Goal: Transaction & Acquisition: Purchase product/service

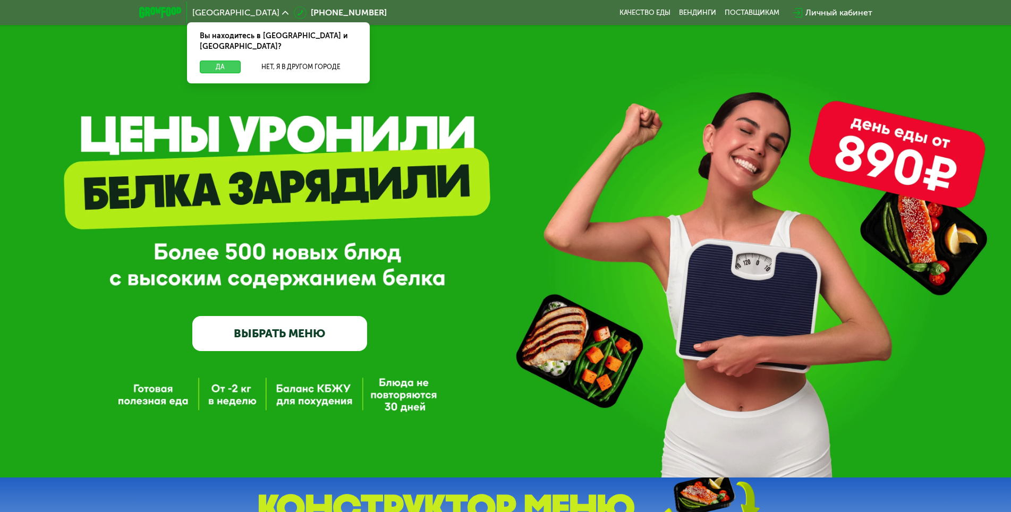
click at [218, 61] on button "Да" at bounding box center [220, 67] width 41 height 13
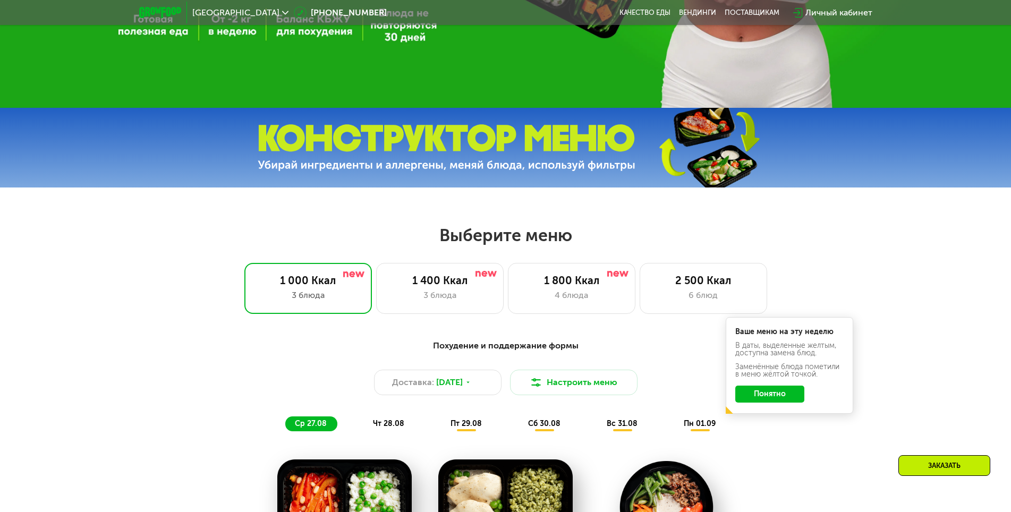
scroll to position [372, 0]
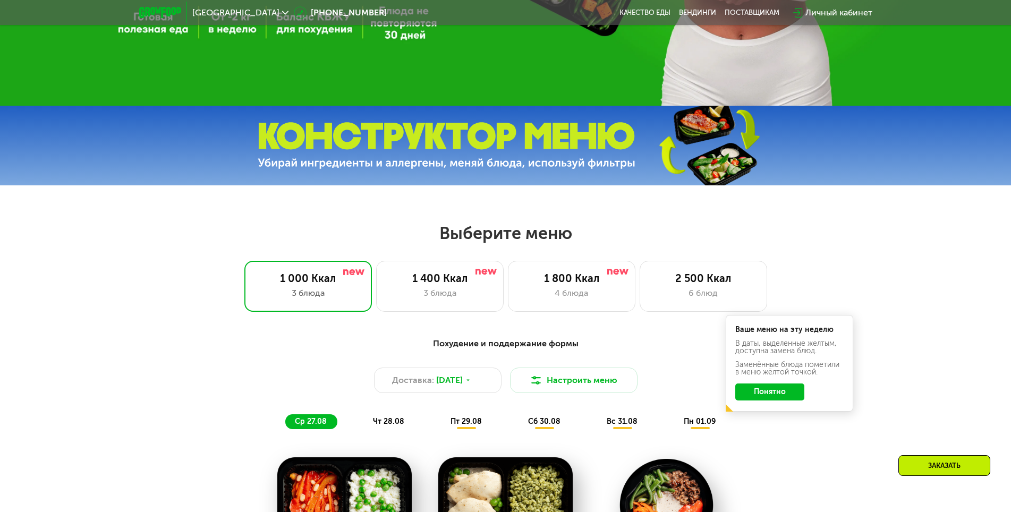
click at [775, 397] on button "Понятно" at bounding box center [769, 392] width 69 height 17
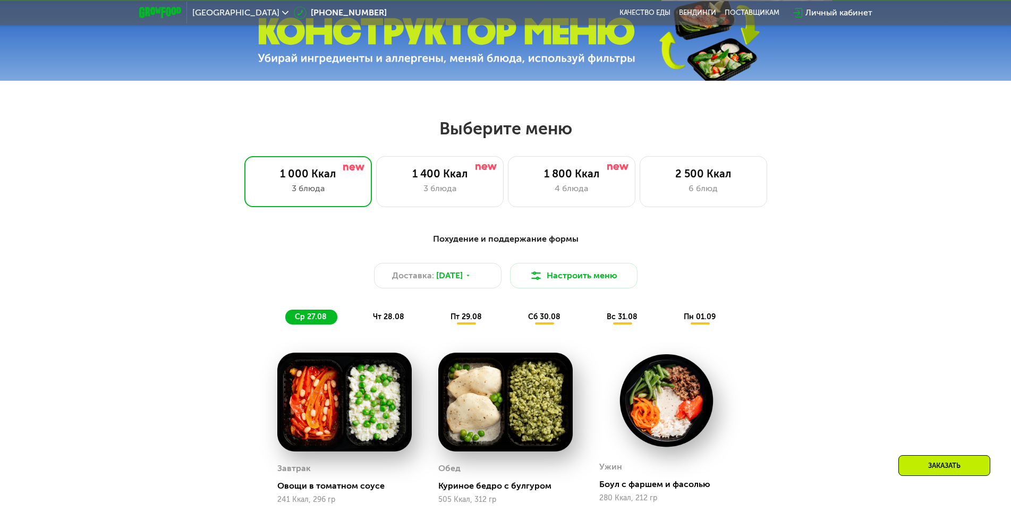
scroll to position [478, 0]
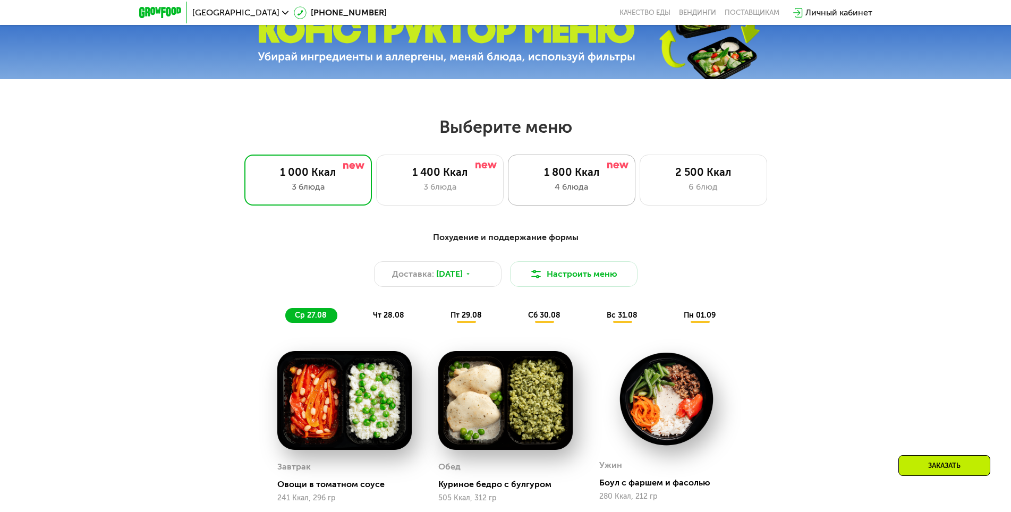
click at [532, 188] on div "4 блюда" at bounding box center [571, 187] width 105 height 13
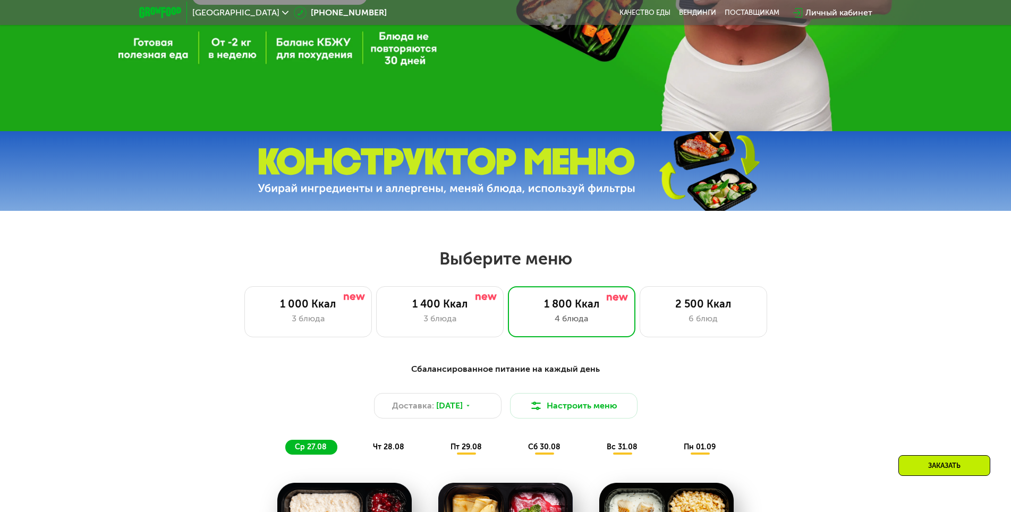
scroll to position [319, 0]
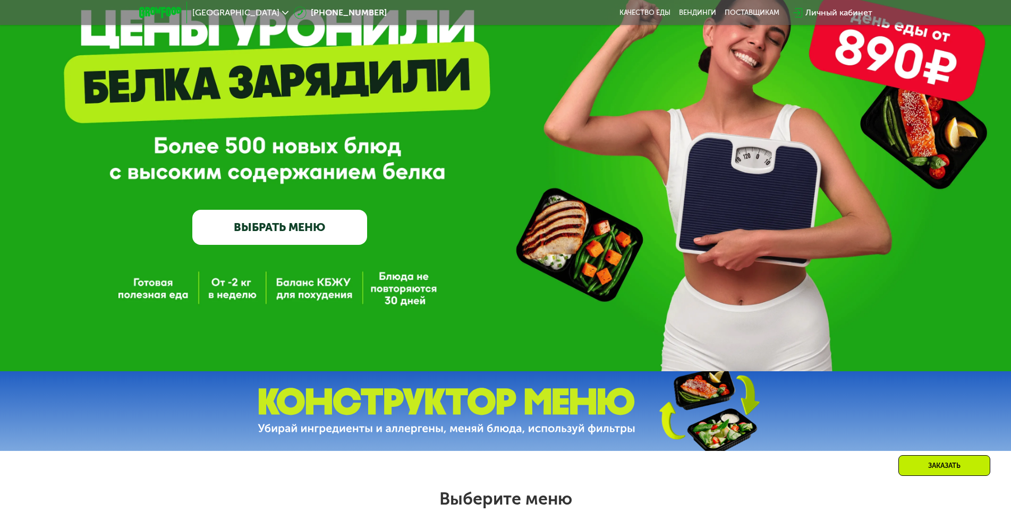
click at [281, 225] on link "ВЫБРАТЬ МЕНЮ" at bounding box center [279, 227] width 175 height 35
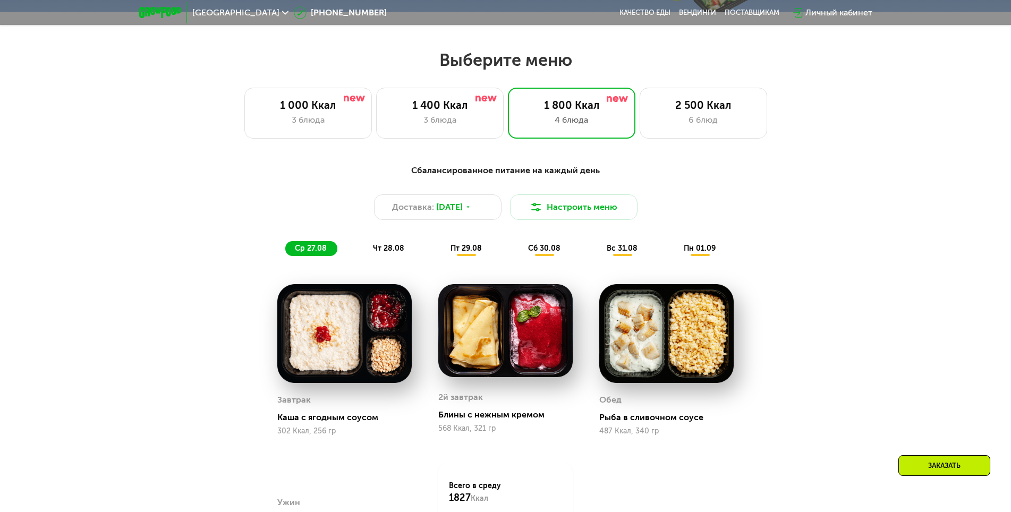
scroll to position [574, 0]
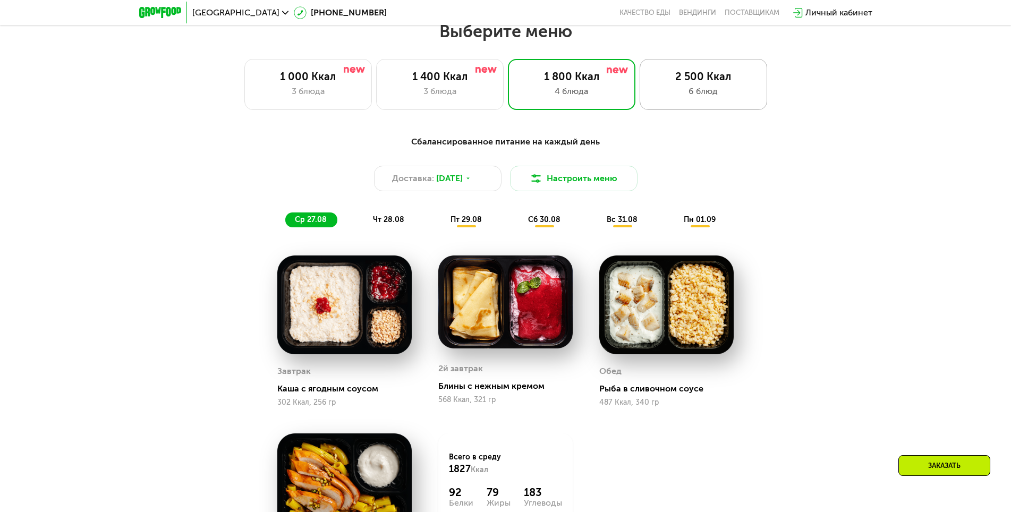
click at [709, 80] on div "2 500 Ккал" at bounding box center [703, 76] width 105 height 13
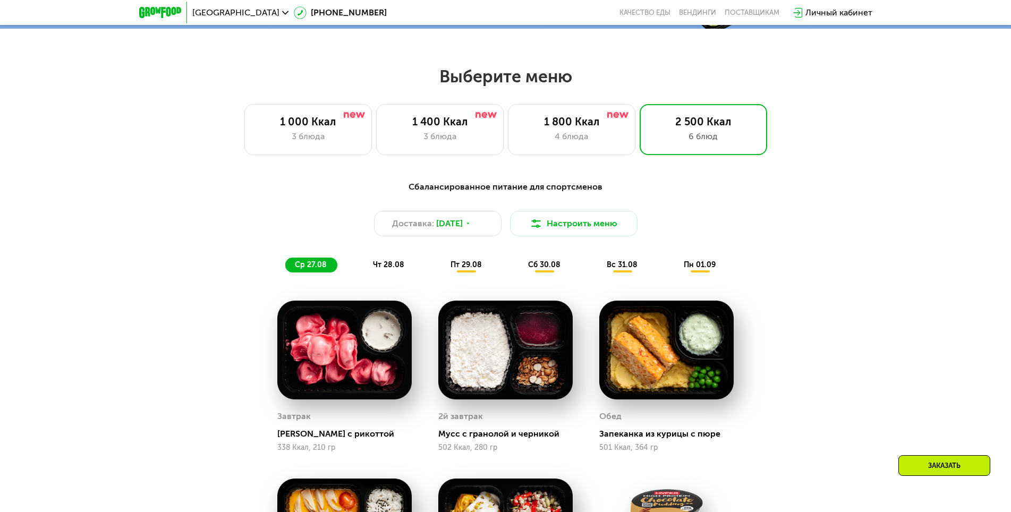
scroll to position [468, 0]
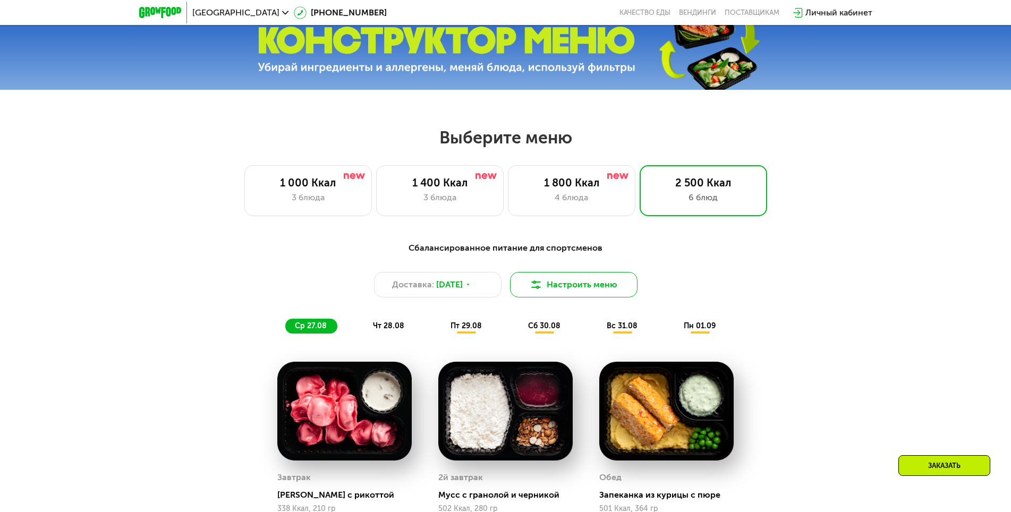
click at [585, 293] on button "Настроить меню" at bounding box center [574, 285] width 128 height 26
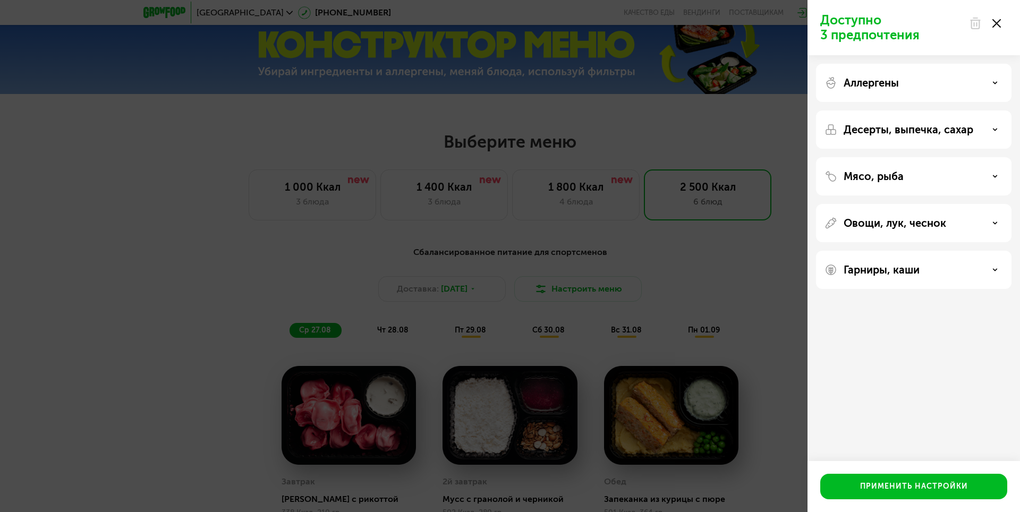
click at [985, 80] on div "Аллергены" at bounding box center [914, 83] width 179 height 13
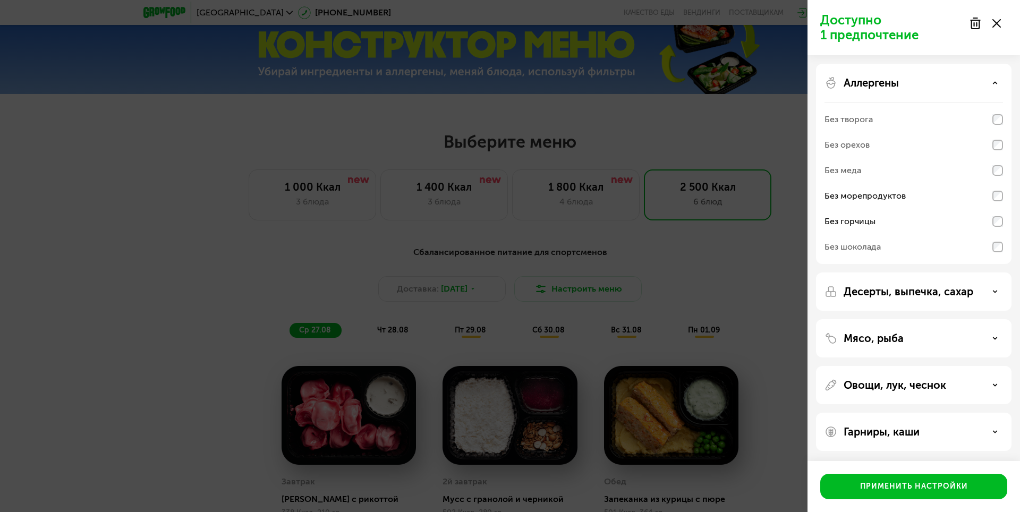
click at [996, 336] on icon at bounding box center [995, 338] width 5 height 5
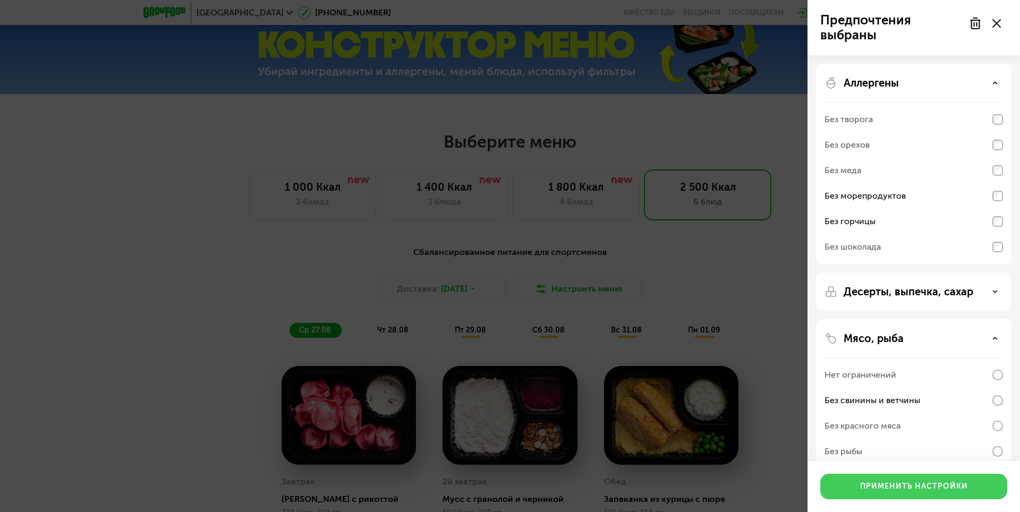
click at [893, 485] on div "Применить настройки" at bounding box center [914, 486] width 108 height 11
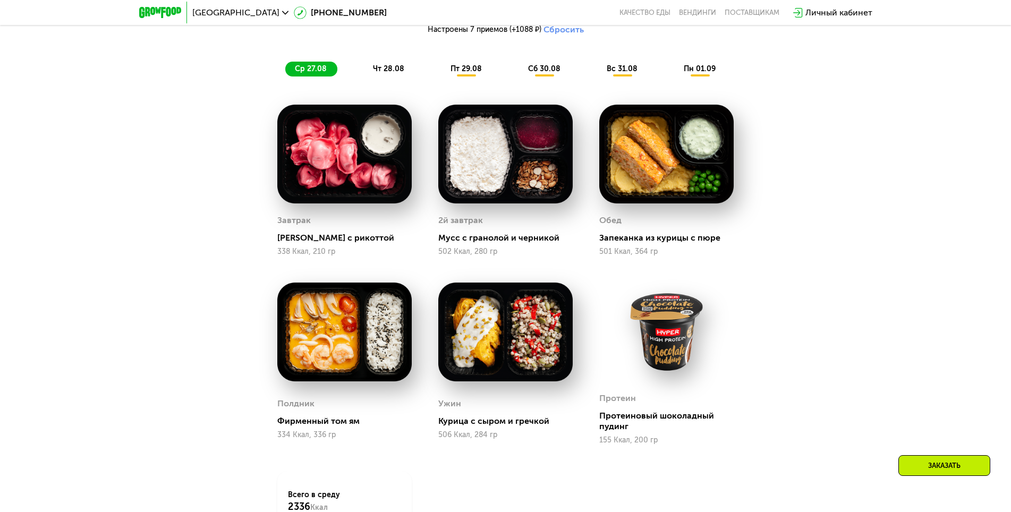
scroll to position [733, 0]
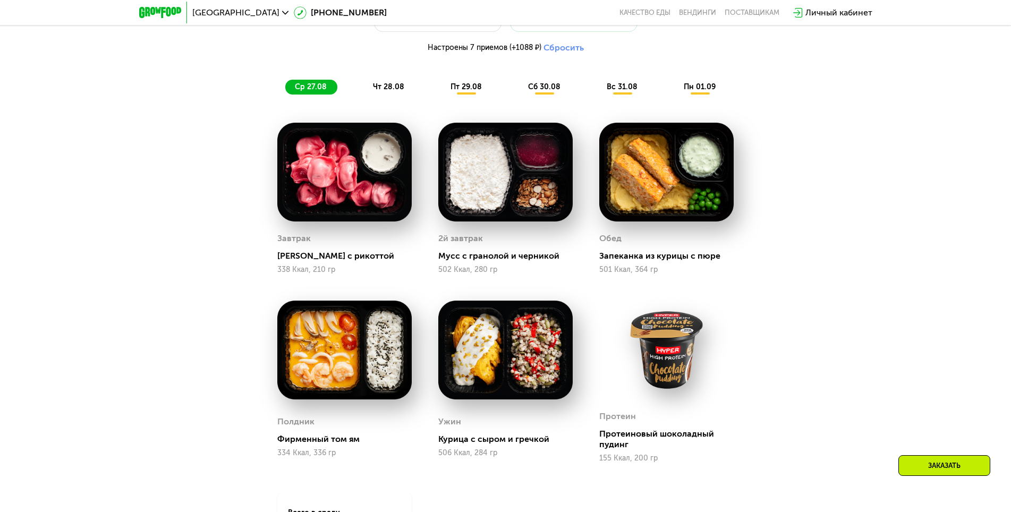
click at [381, 91] on span "чт 28.08" at bounding box center [388, 86] width 31 height 9
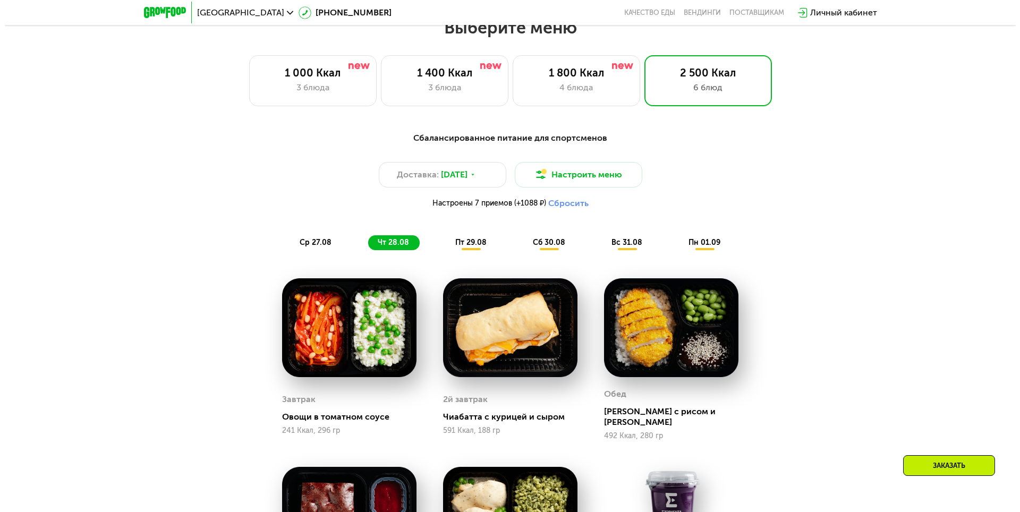
scroll to position [574, 0]
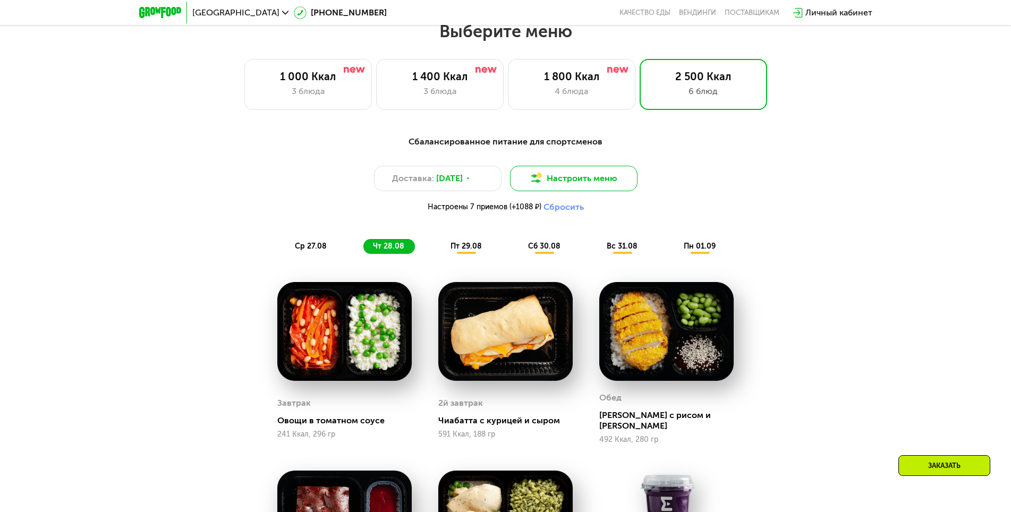
click at [560, 181] on button "Настроить меню" at bounding box center [574, 179] width 128 height 26
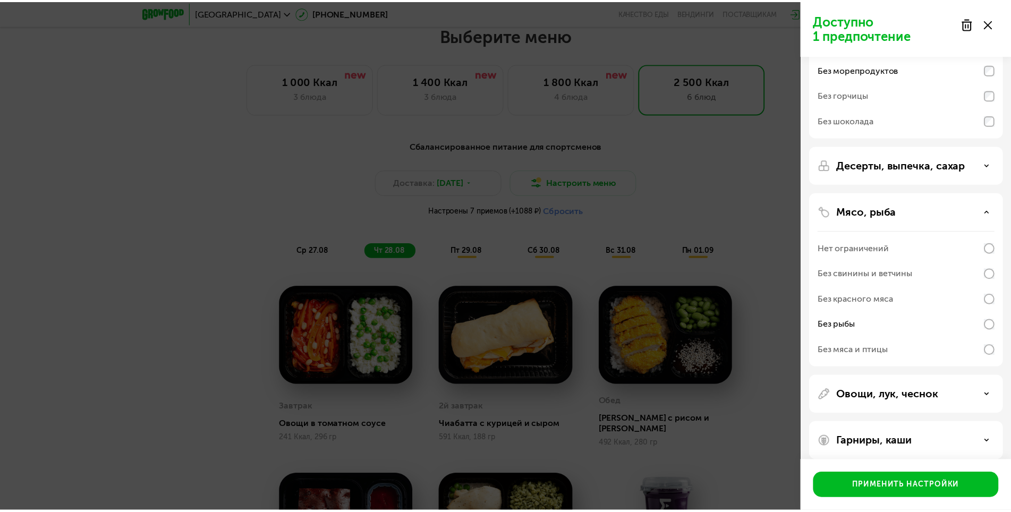
scroll to position [137, 0]
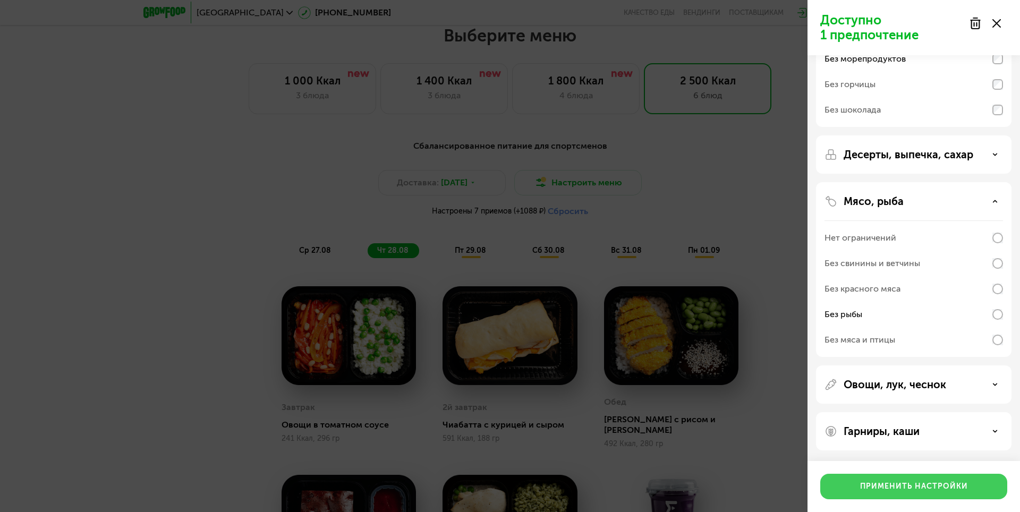
click at [902, 485] on div "Применить настройки" at bounding box center [914, 486] width 108 height 11
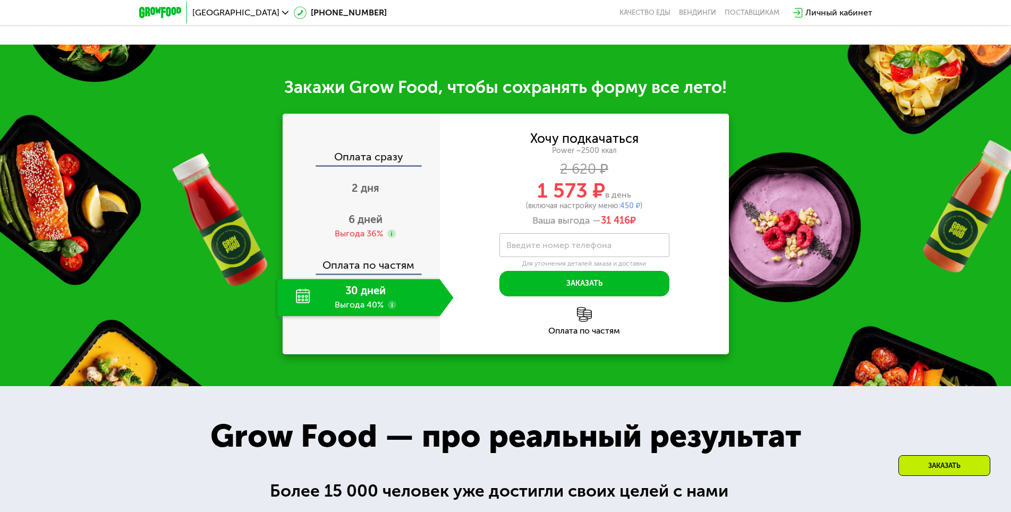
scroll to position [1371, 0]
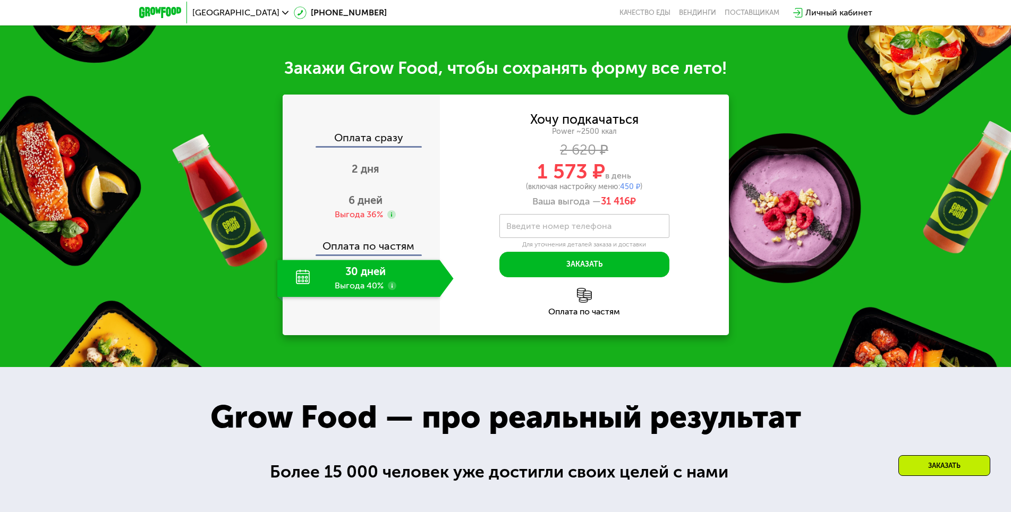
click at [370, 272] on div "30 дней Выгода 40%" at bounding box center [358, 278] width 163 height 37
click at [834, 12] on div "Личный кабинет" at bounding box center [839, 12] width 67 height 13
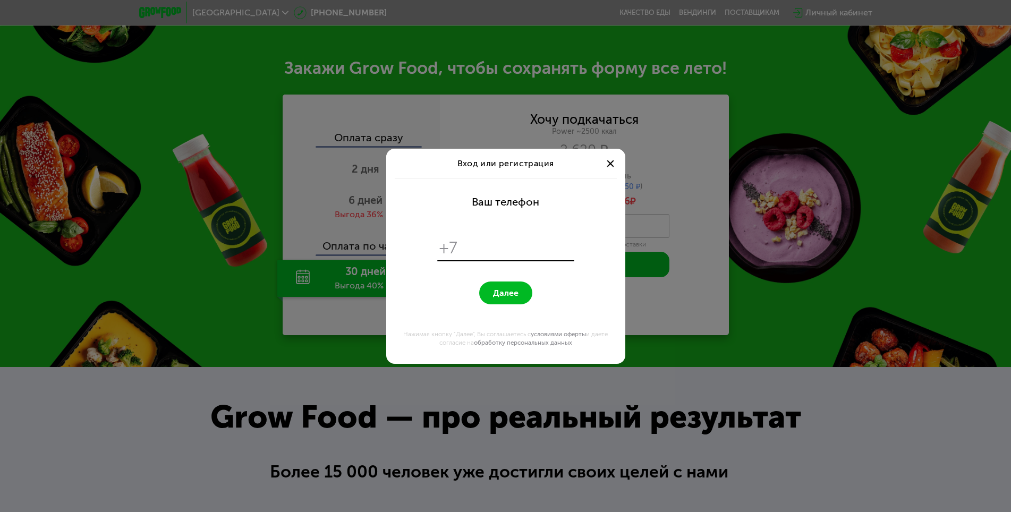
scroll to position [0, 0]
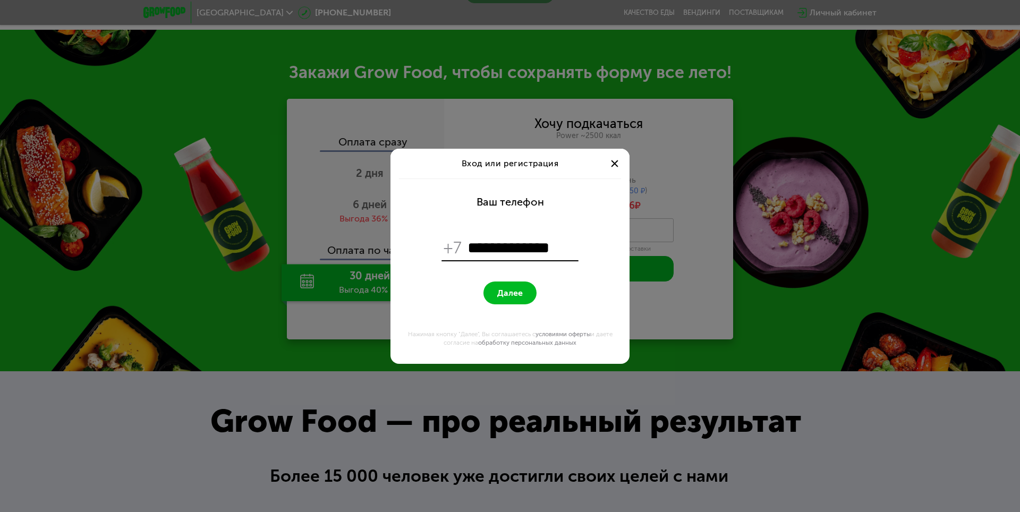
type input "**********"
click at [511, 289] on span "Далее" at bounding box center [510, 293] width 26 height 10
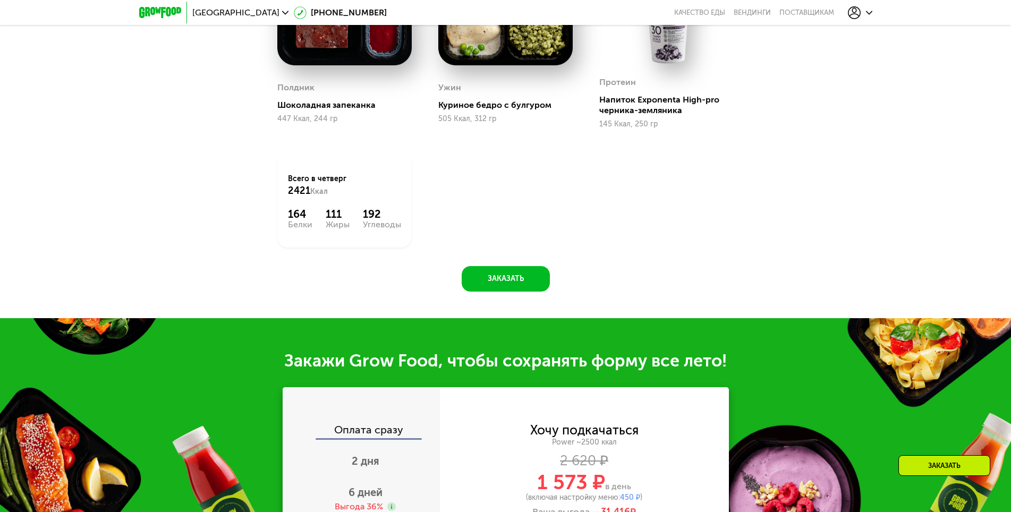
scroll to position [1238, 0]
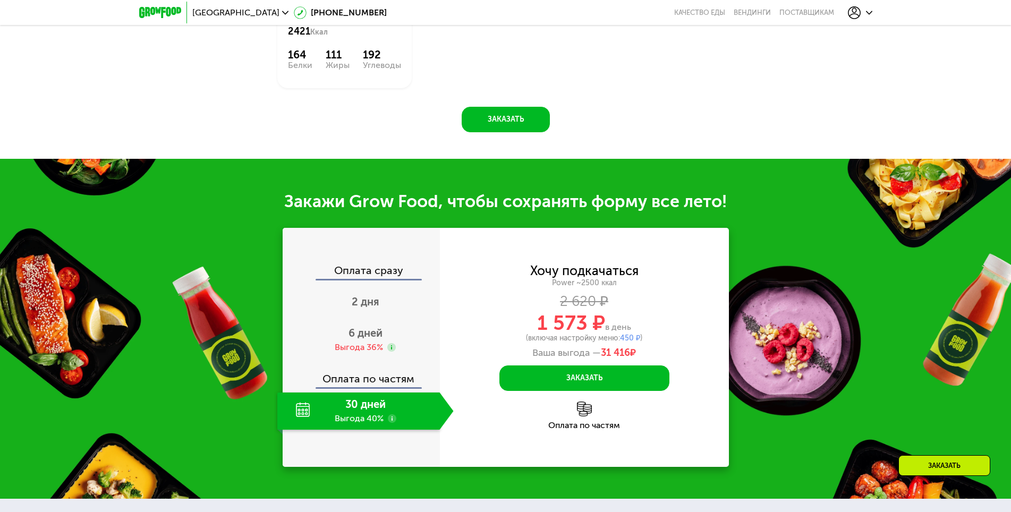
click at [392, 414] on use at bounding box center [392, 418] width 9 height 9
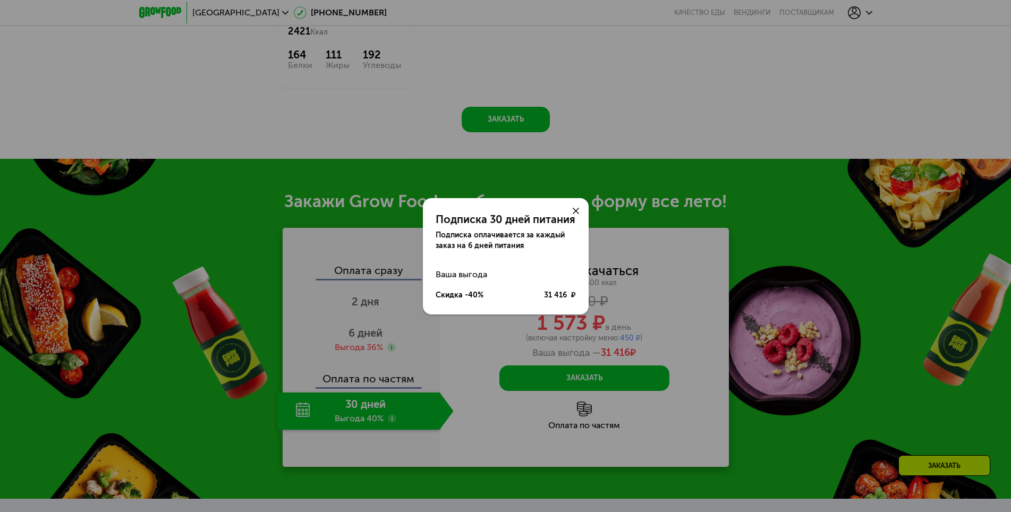
click at [578, 210] on icon at bounding box center [576, 211] width 6 height 6
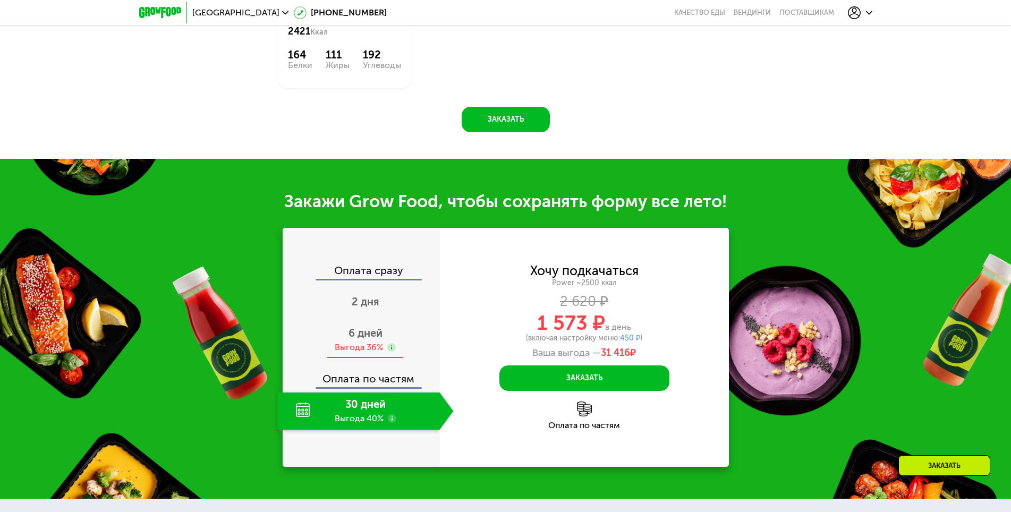
click at [356, 328] on span "6 дней" at bounding box center [366, 333] width 34 height 13
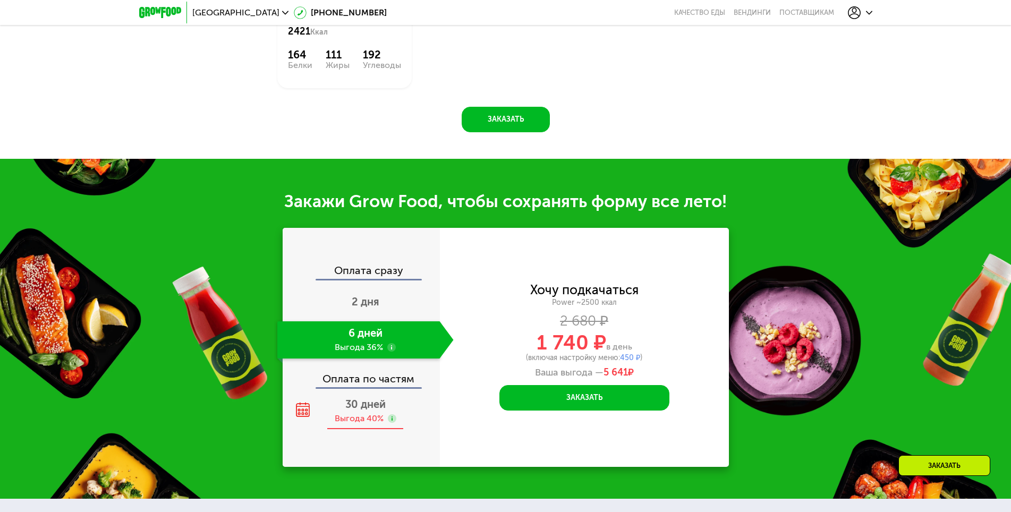
click at [364, 413] on div "Выгода 40%" at bounding box center [359, 419] width 49 height 12
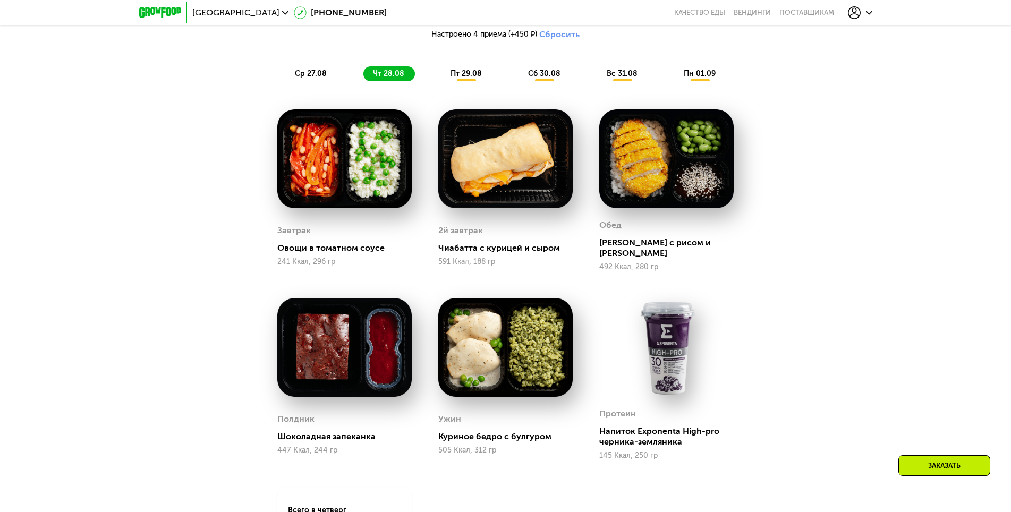
scroll to position [759, 0]
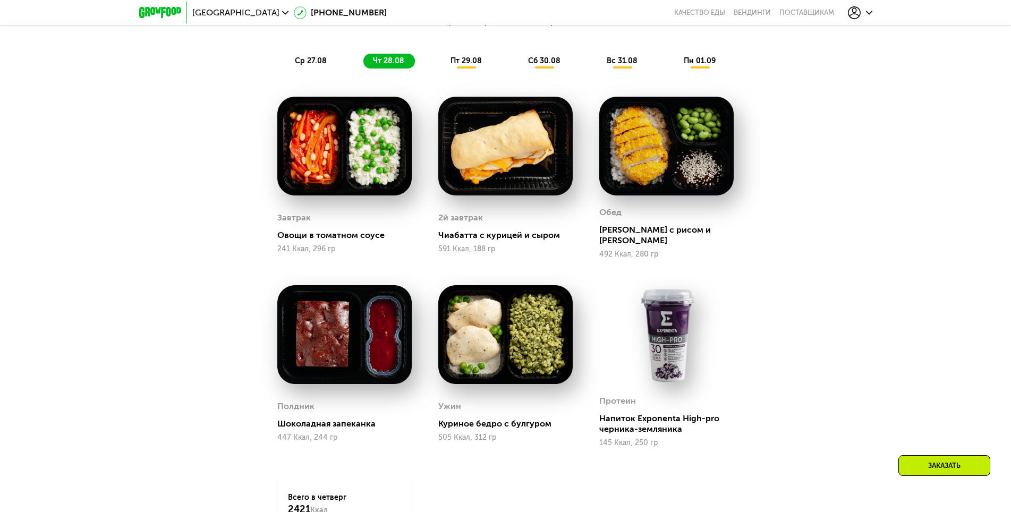
click at [469, 65] on span "пт 29.08" at bounding box center [466, 60] width 31 height 9
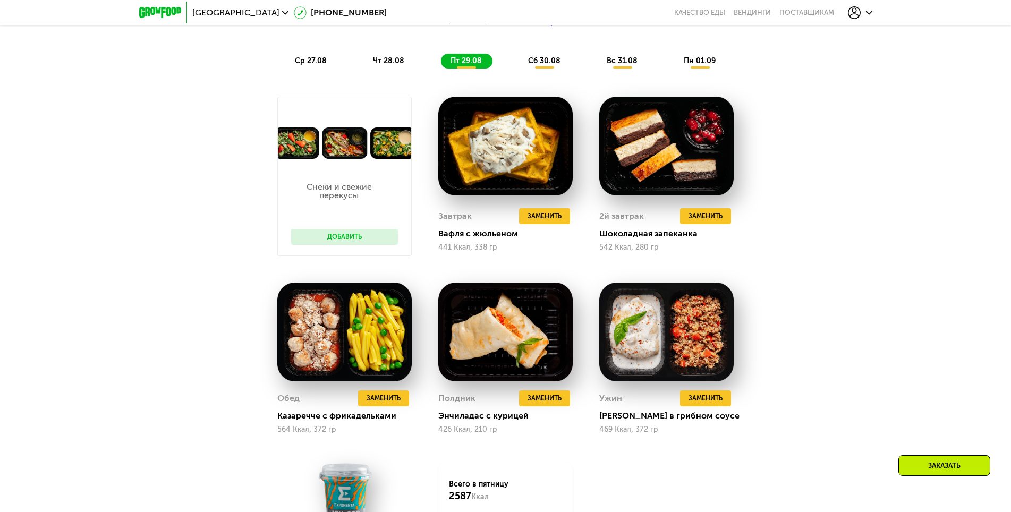
click at [597, 69] on div "сб 30.08" at bounding box center [622, 61] width 51 height 15
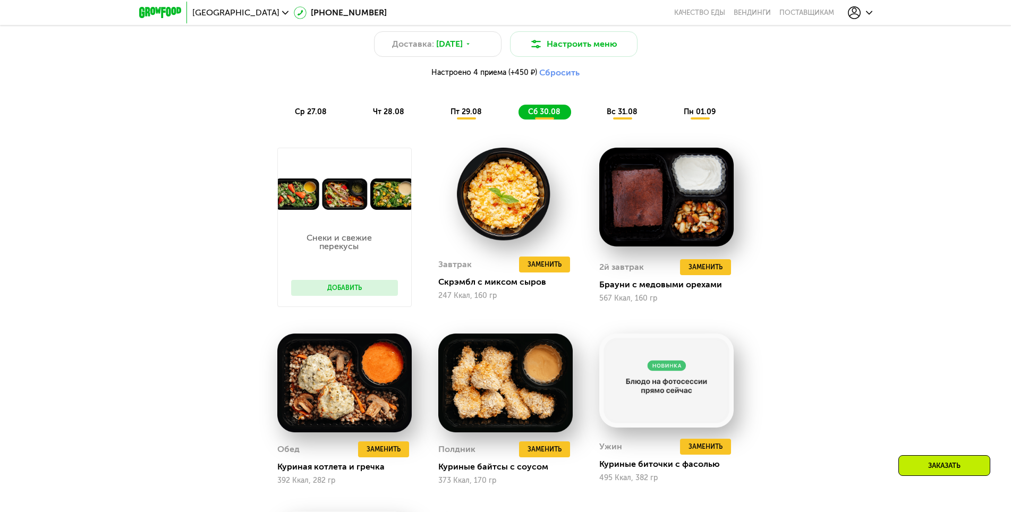
scroll to position [440, 0]
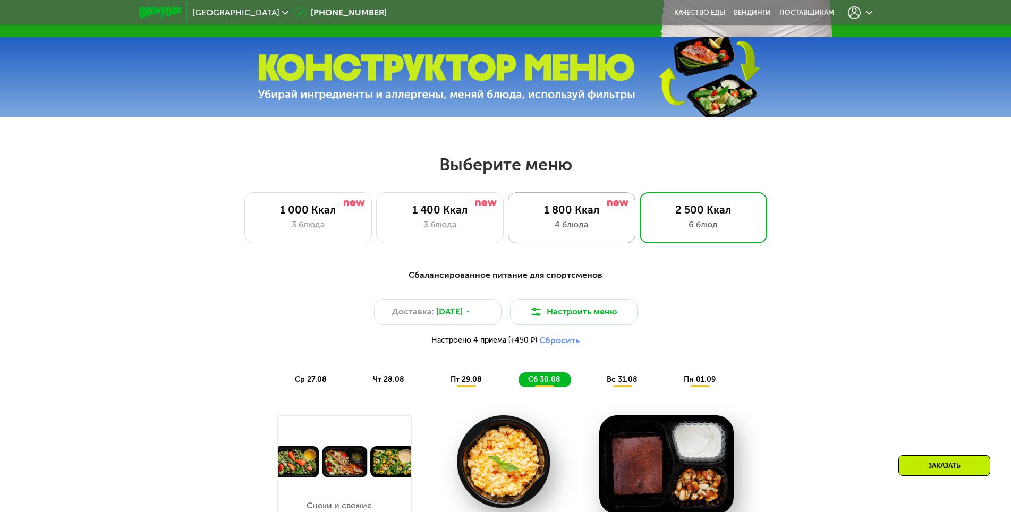
click at [553, 228] on div "4 блюда" at bounding box center [571, 224] width 105 height 13
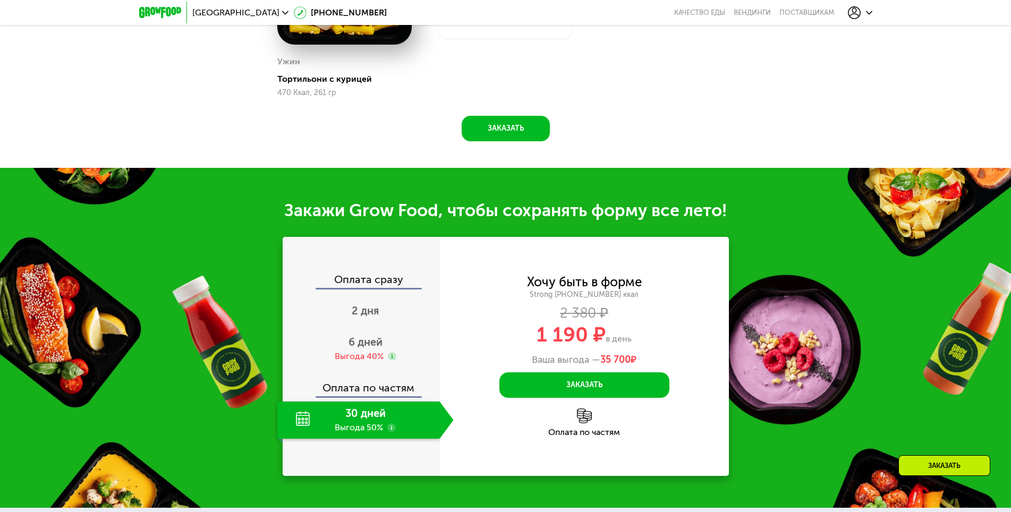
scroll to position [1078, 0]
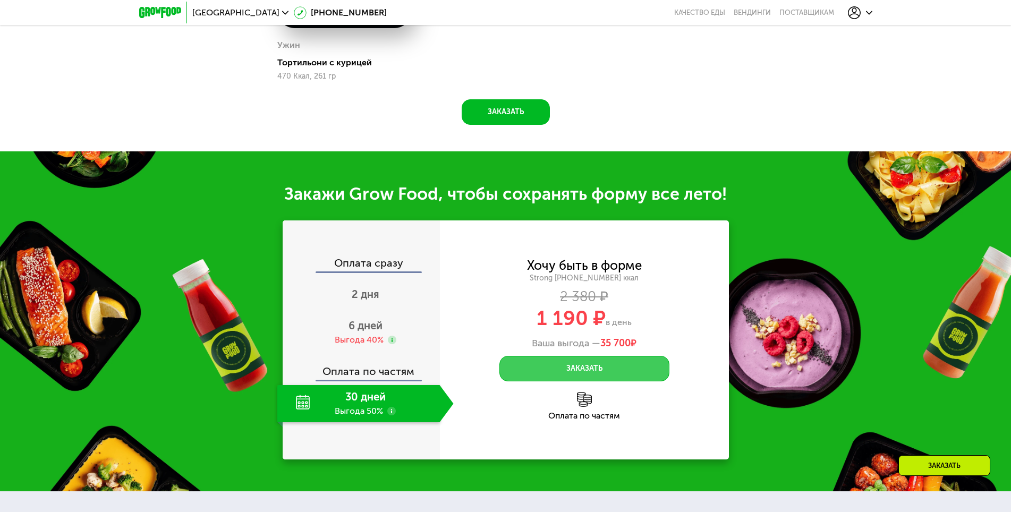
click at [600, 365] on button "Заказать" at bounding box center [584, 369] width 170 height 26
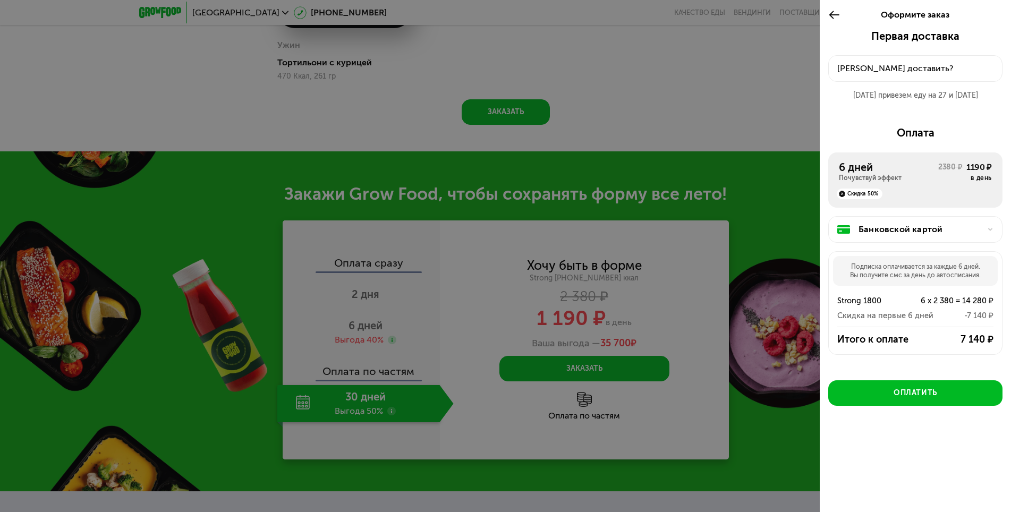
click at [832, 15] on icon at bounding box center [834, 15] width 12 height 13
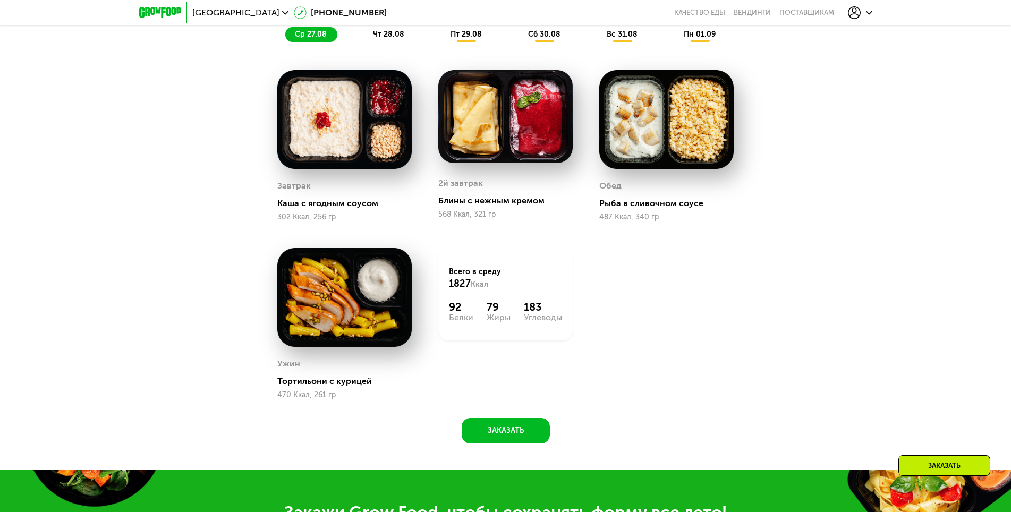
scroll to position [440, 0]
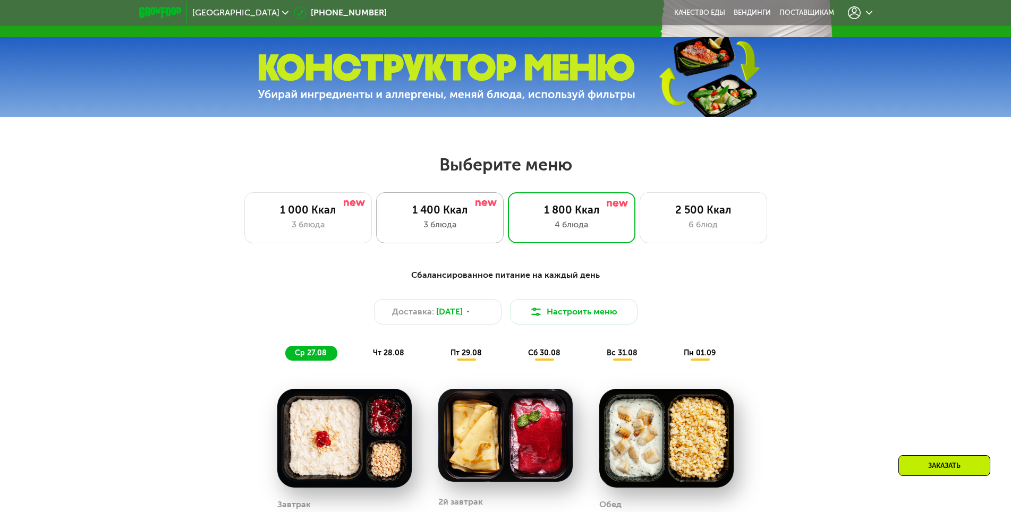
click at [463, 212] on div "1 400 Ккал" at bounding box center [439, 210] width 105 height 13
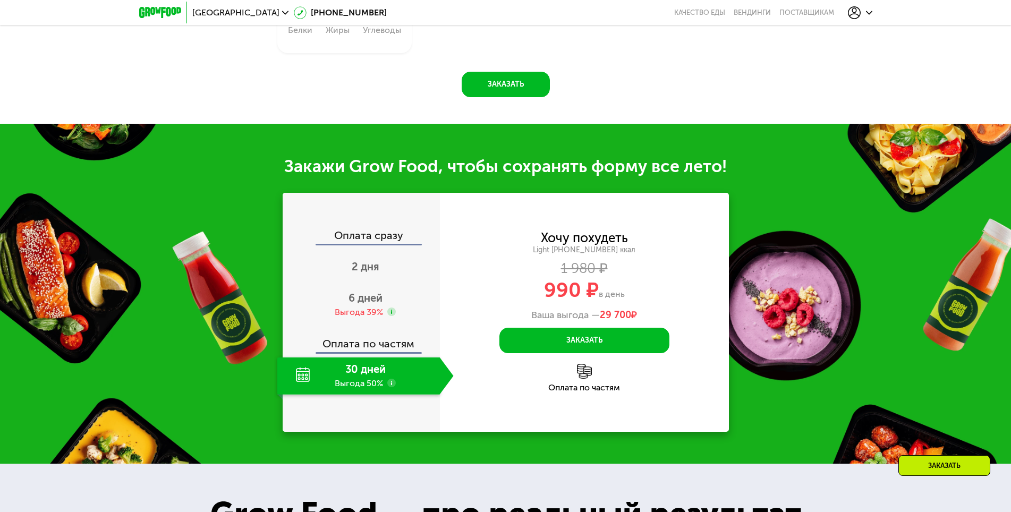
scroll to position [1078, 0]
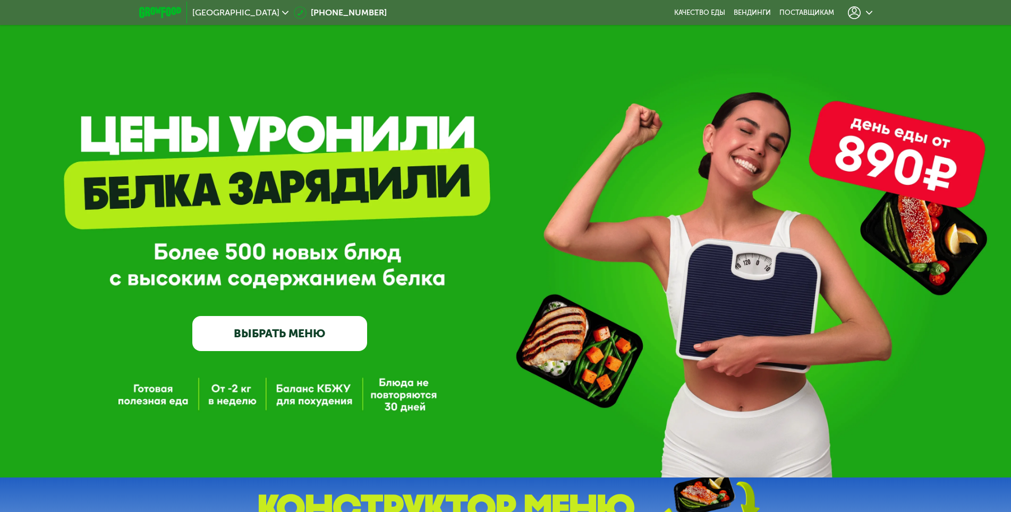
click at [863, 12] on div at bounding box center [860, 12] width 24 height 13
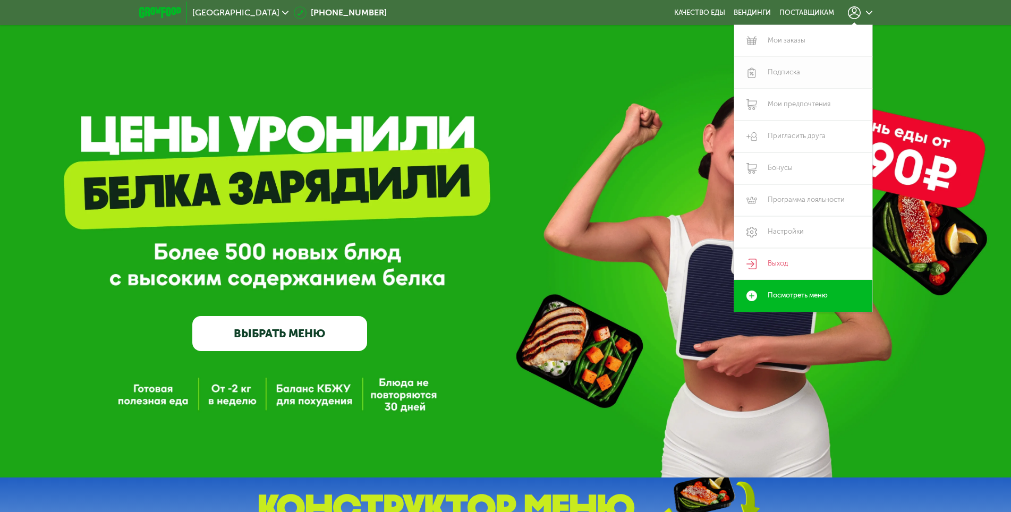
click at [783, 71] on link "Подписка" at bounding box center [803, 73] width 138 height 32
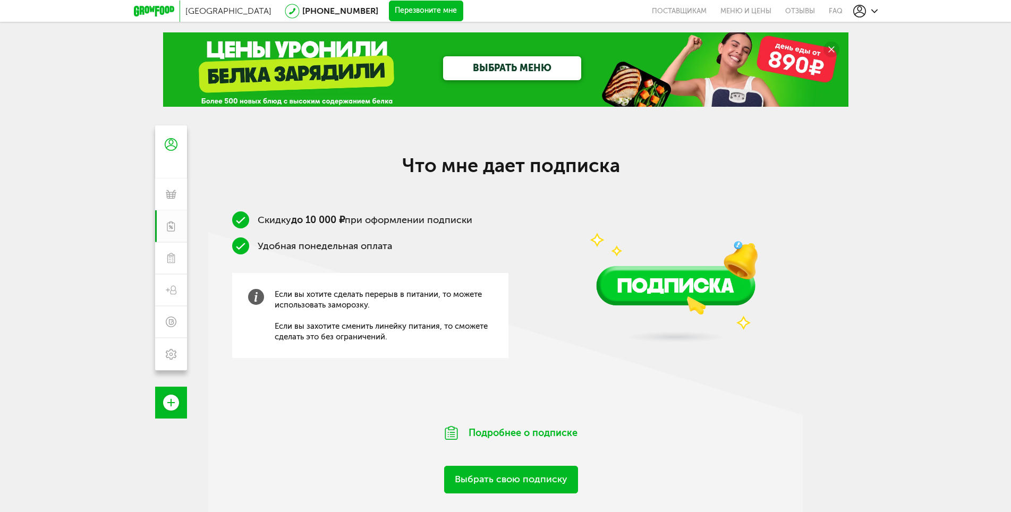
click at [527, 478] on link "Выбрать свою подписку" at bounding box center [511, 479] width 134 height 27
